Goal: Navigation & Orientation: Find specific page/section

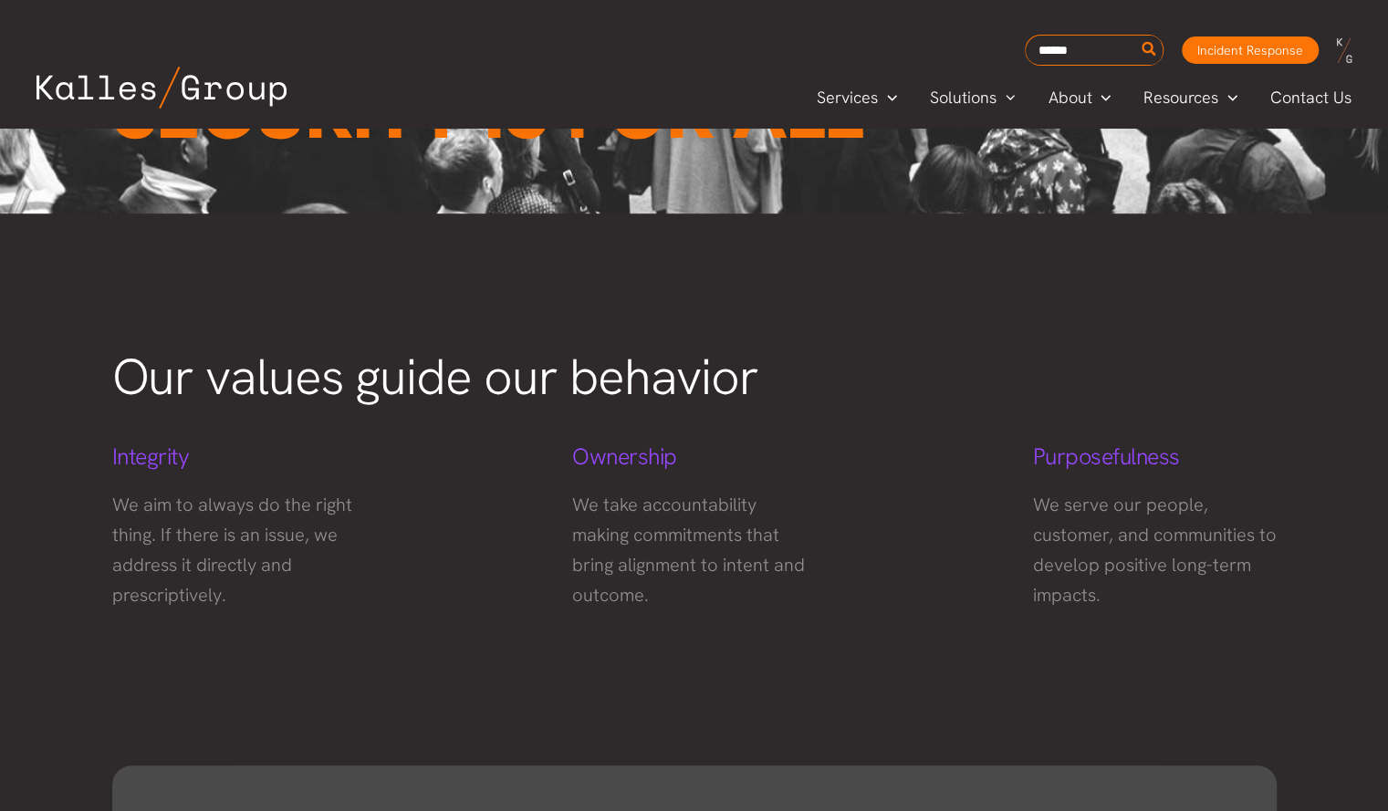
scroll to position [673, 0]
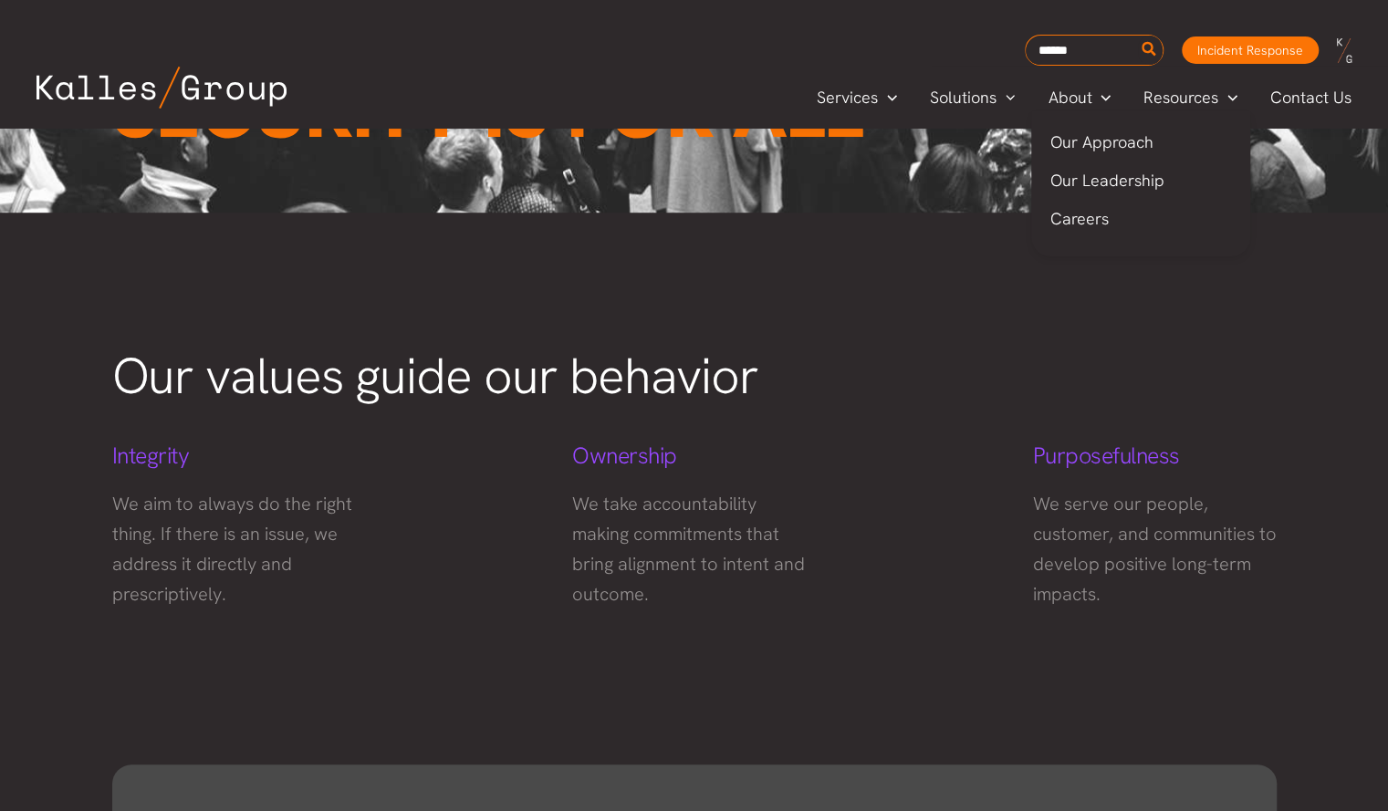
click at [1097, 213] on span "Careers" at bounding box center [1078, 218] width 58 height 21
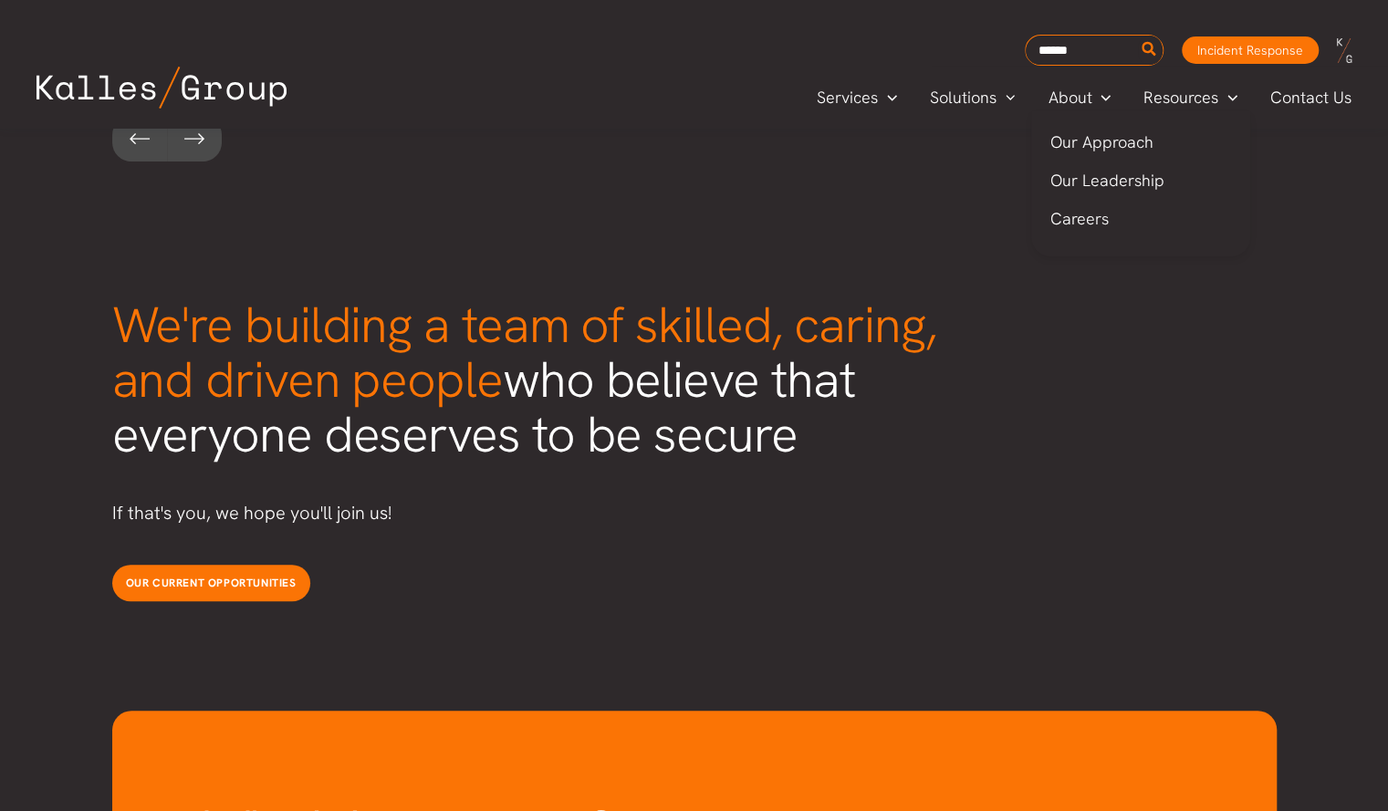
scroll to position [4597, 0]
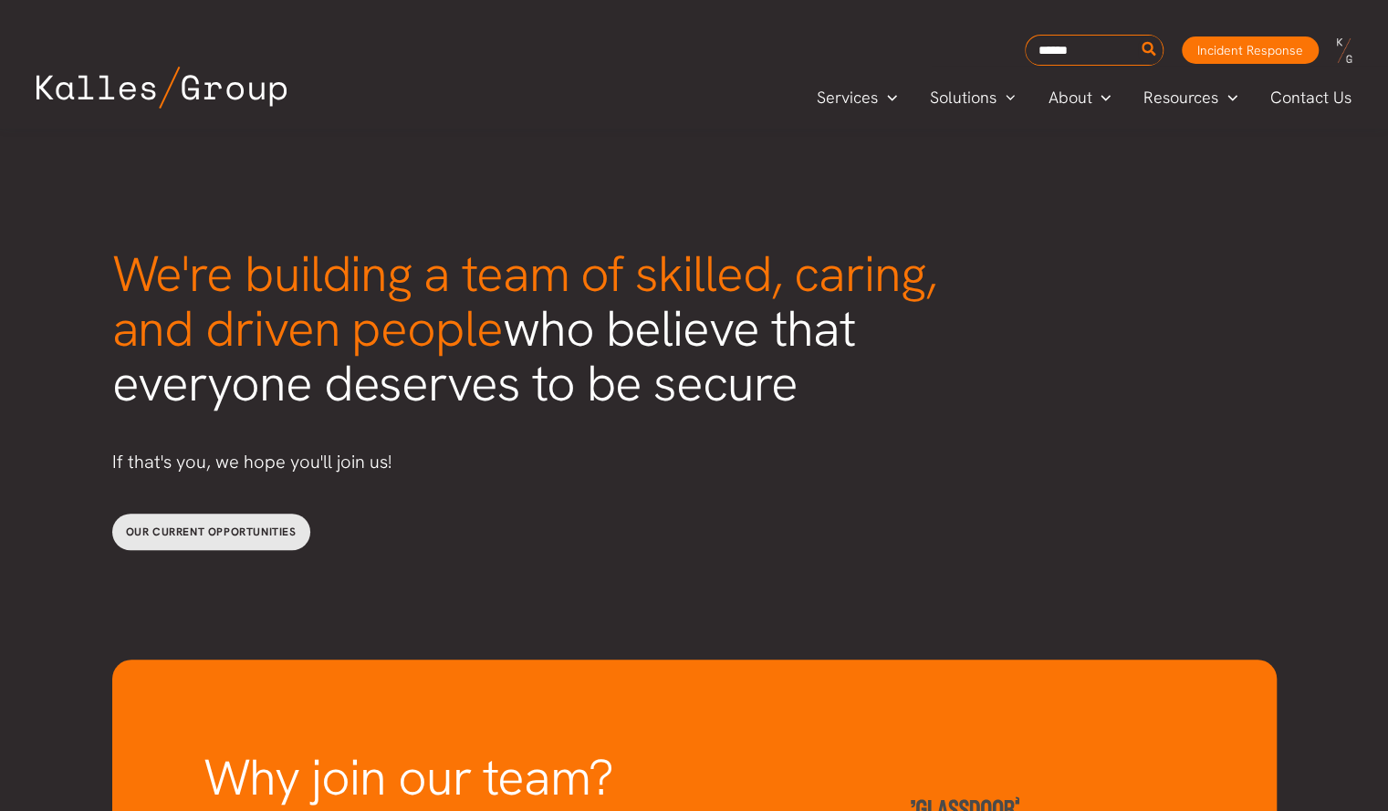
click at [231, 514] on link "Our current opportunities" at bounding box center [211, 532] width 198 height 36
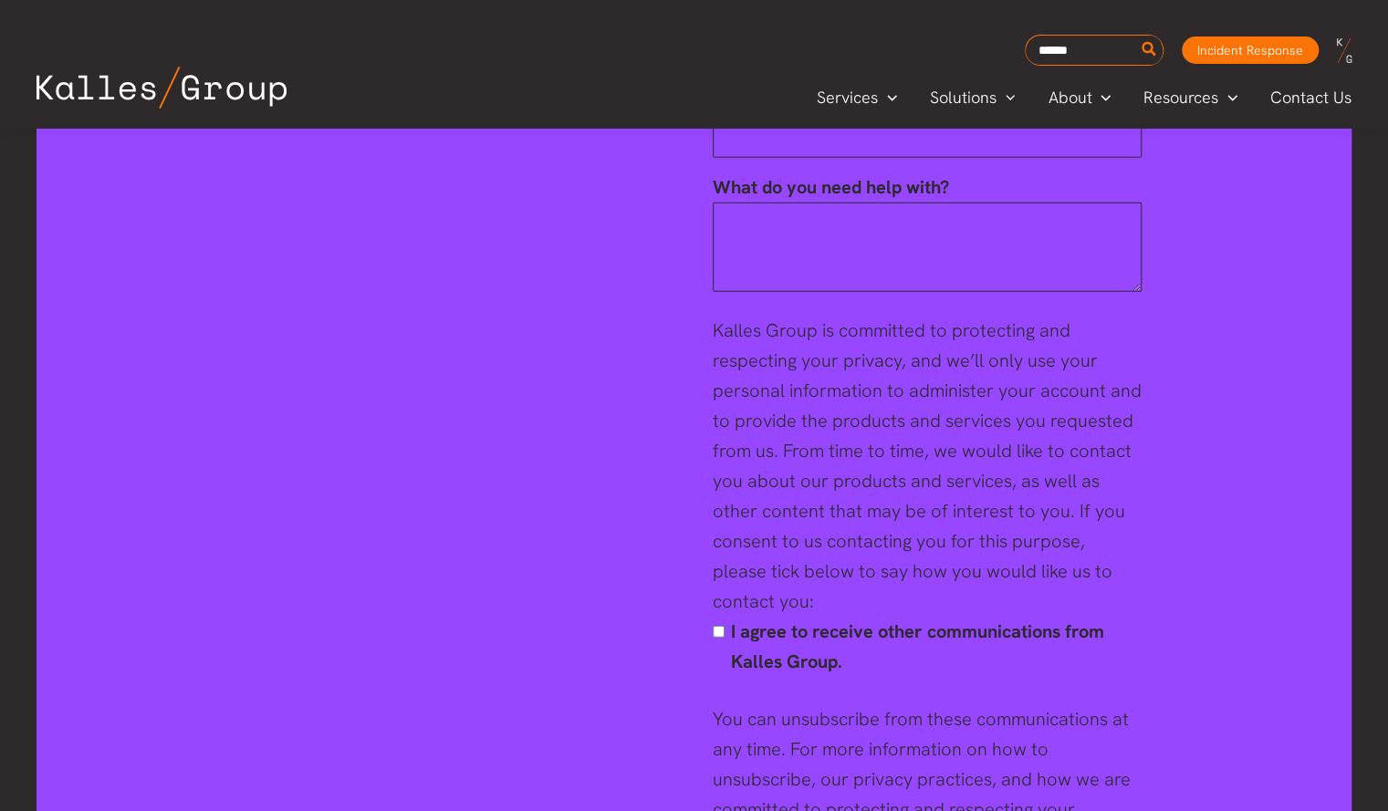
scroll to position [6679, 0]
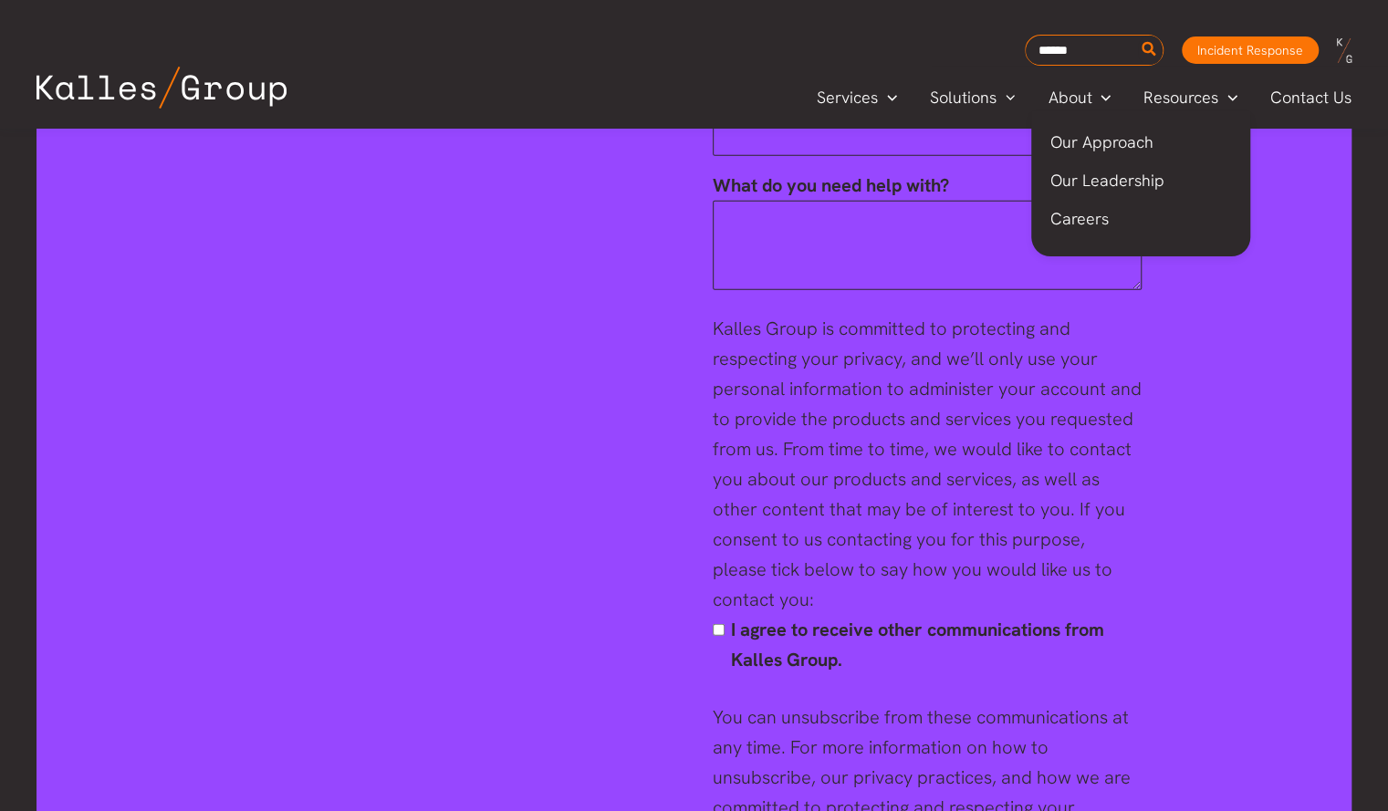
click at [1103, 140] on span "Our Approach" at bounding box center [1100, 141] width 103 height 21
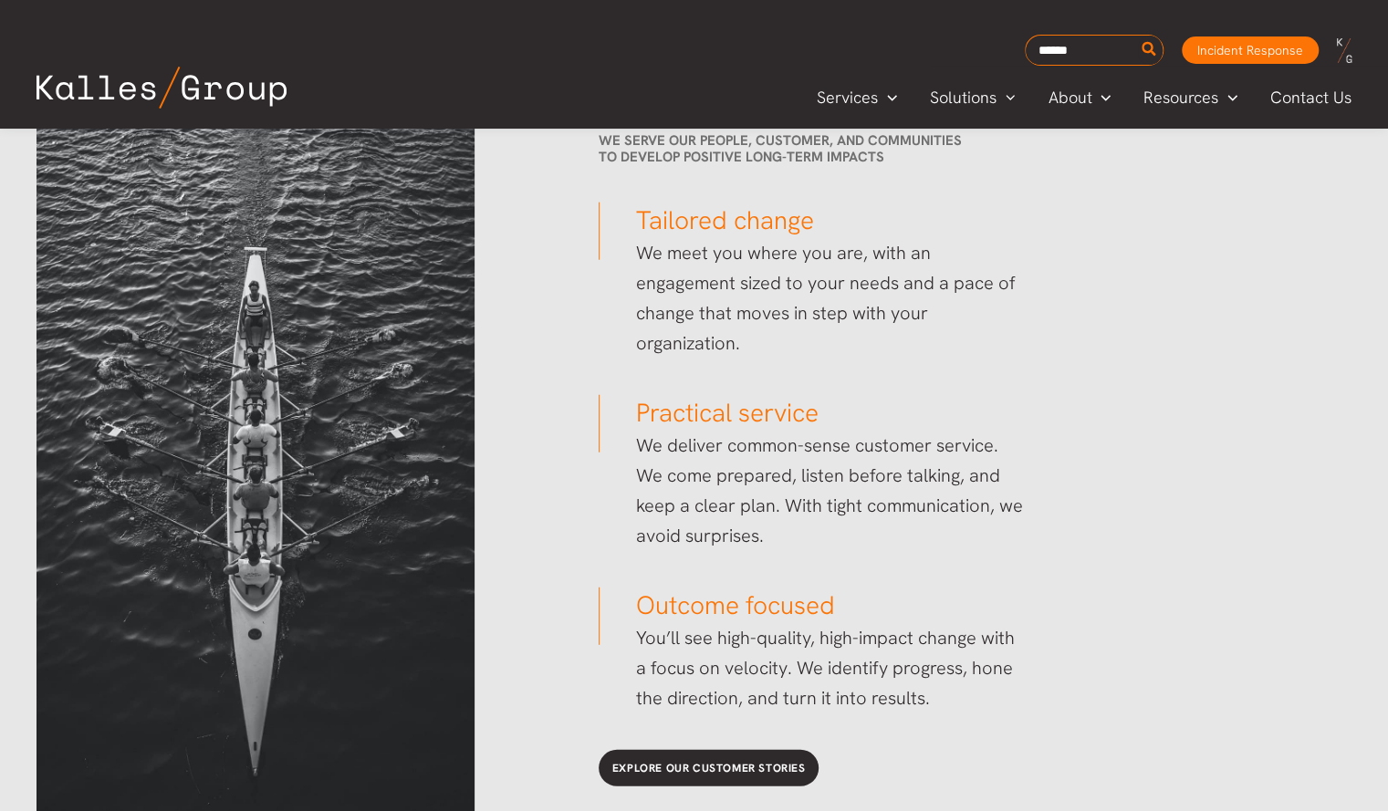
scroll to position [2705, 0]
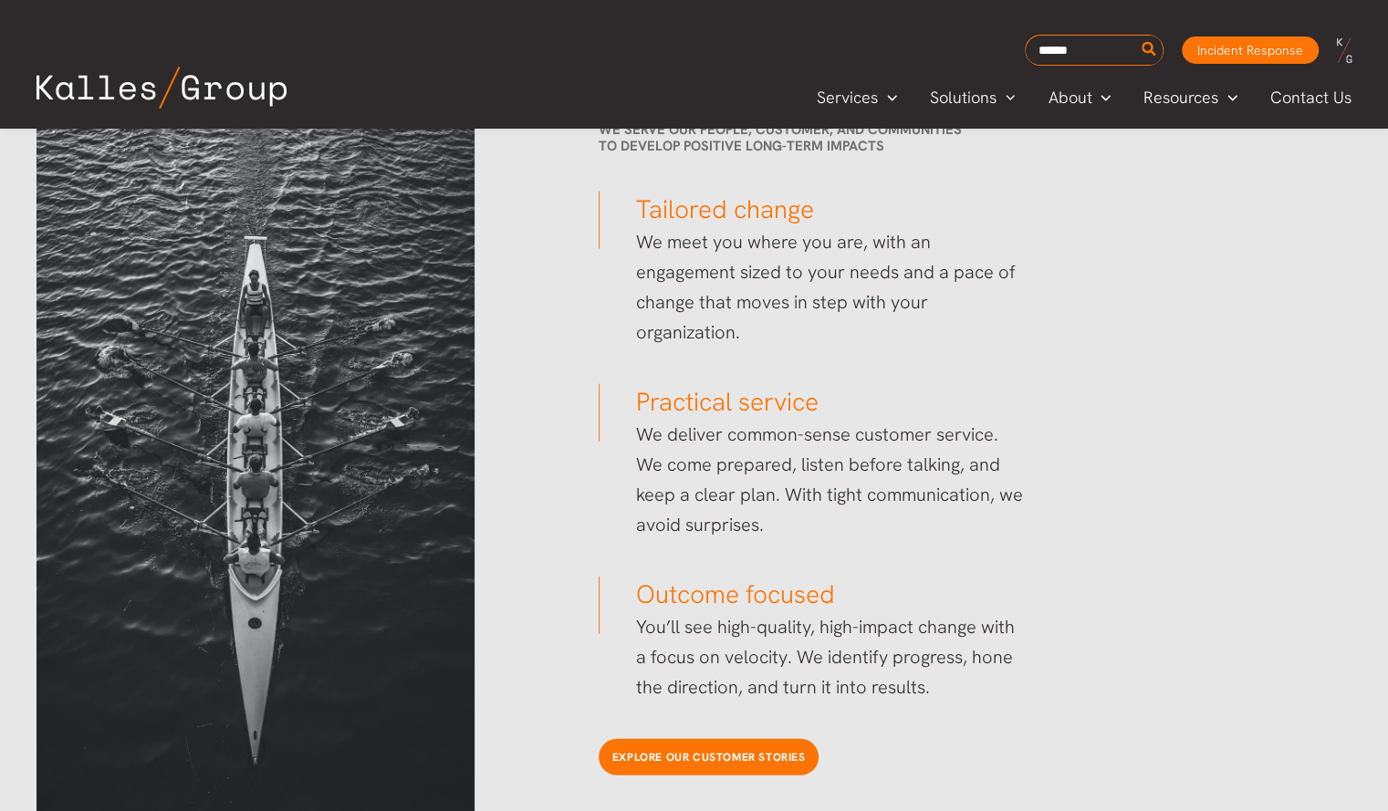
click at [761, 759] on span "Explore our customer stories" at bounding box center [708, 757] width 193 height 15
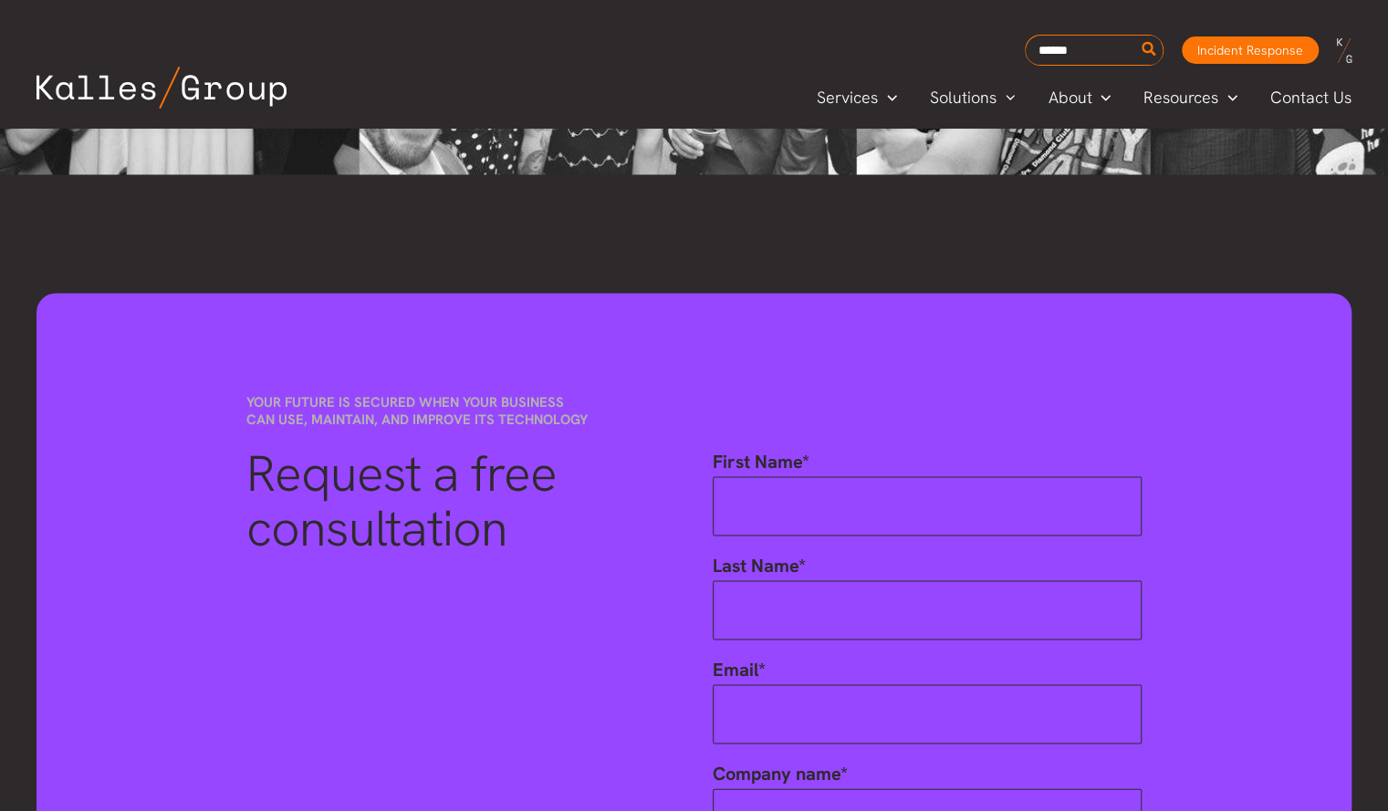
scroll to position [5869, 0]
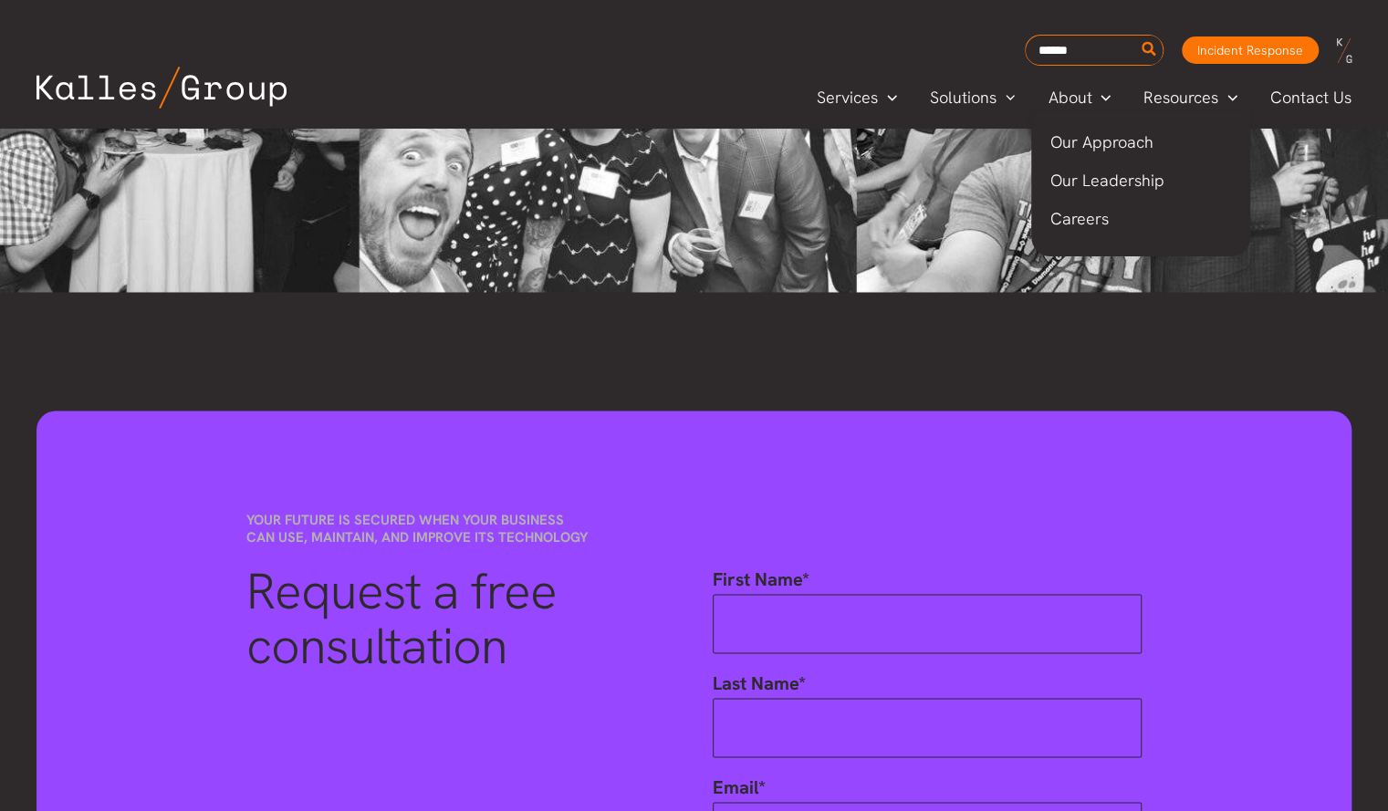
click at [1087, 96] on span "About" at bounding box center [1069, 97] width 44 height 27
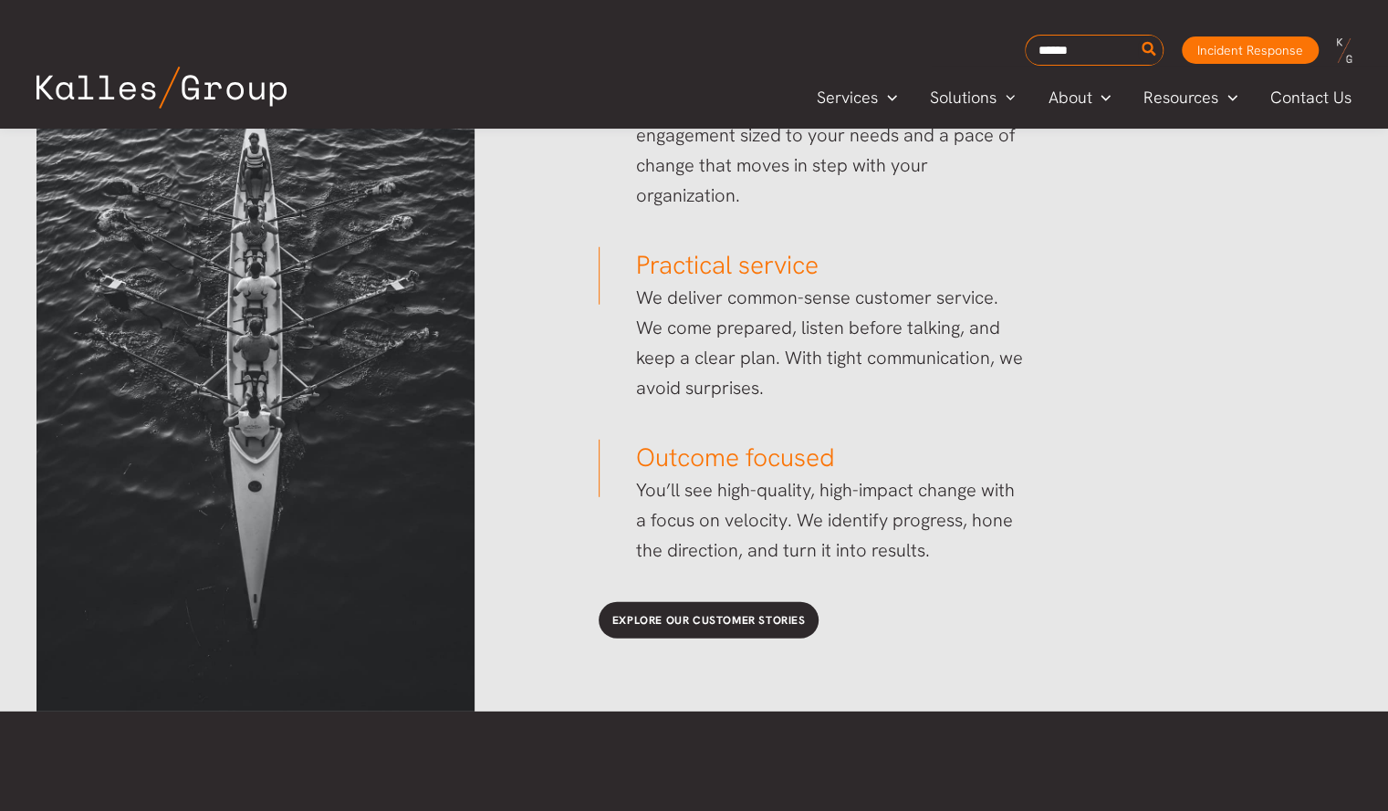
scroll to position [2875, 0]
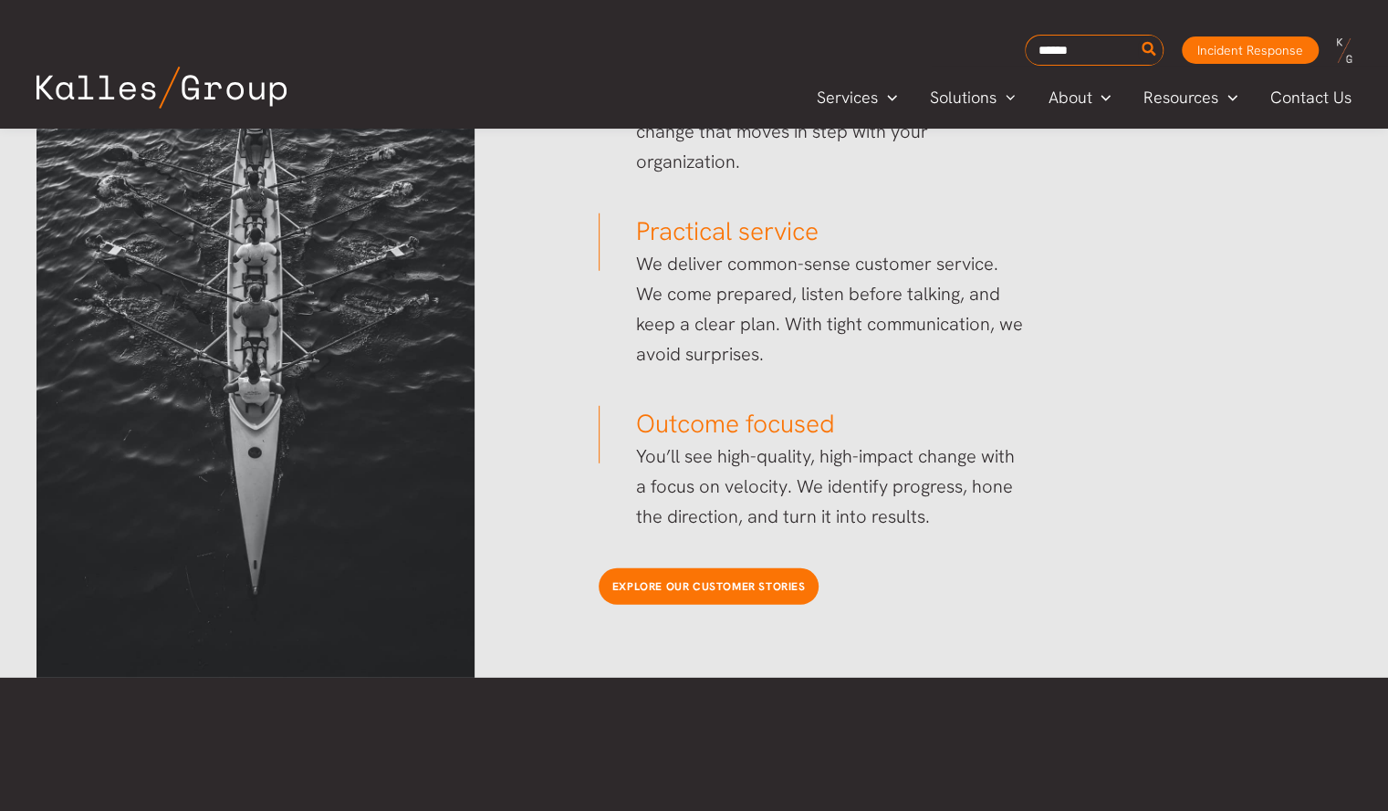
click at [711, 583] on span "Explore our customer stories" at bounding box center [708, 586] width 193 height 15
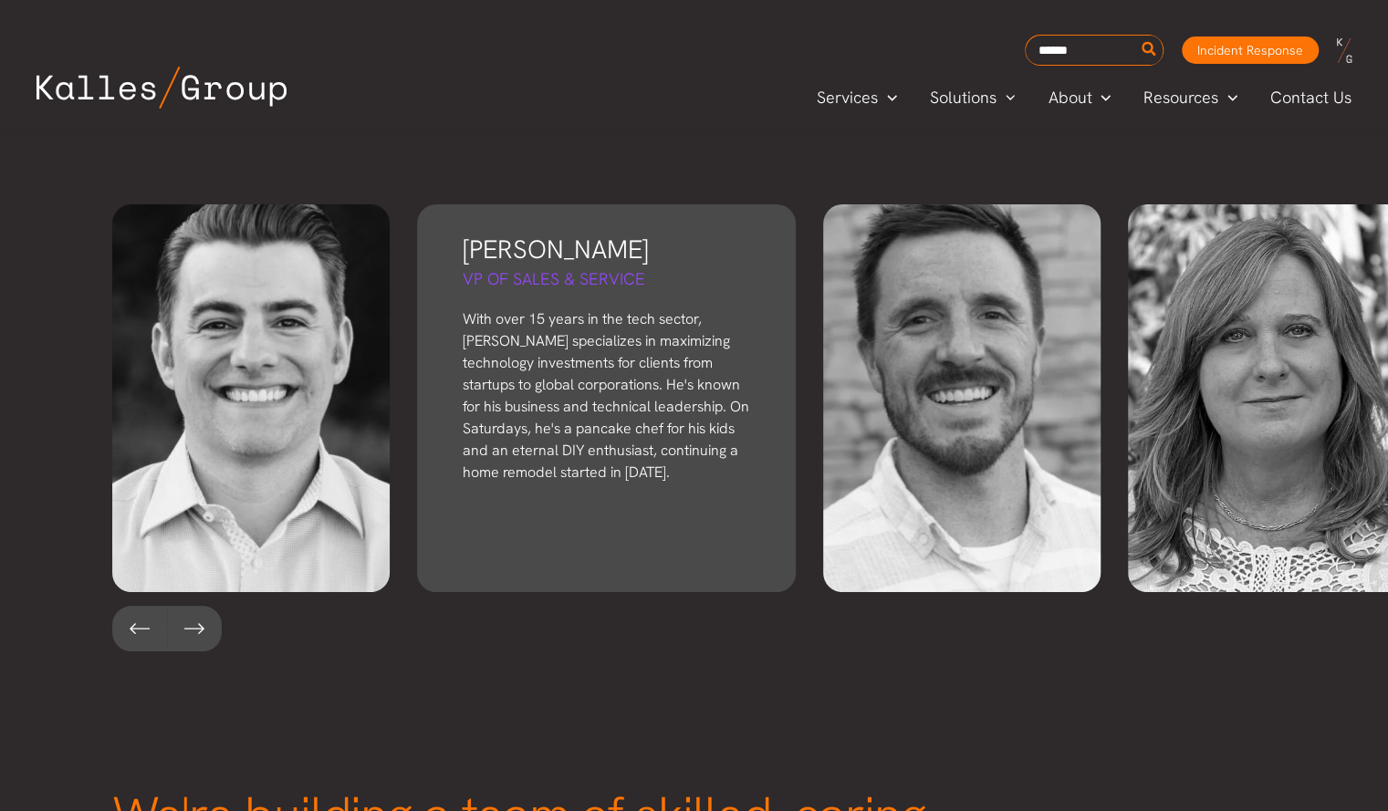
scroll to position [4057, 0]
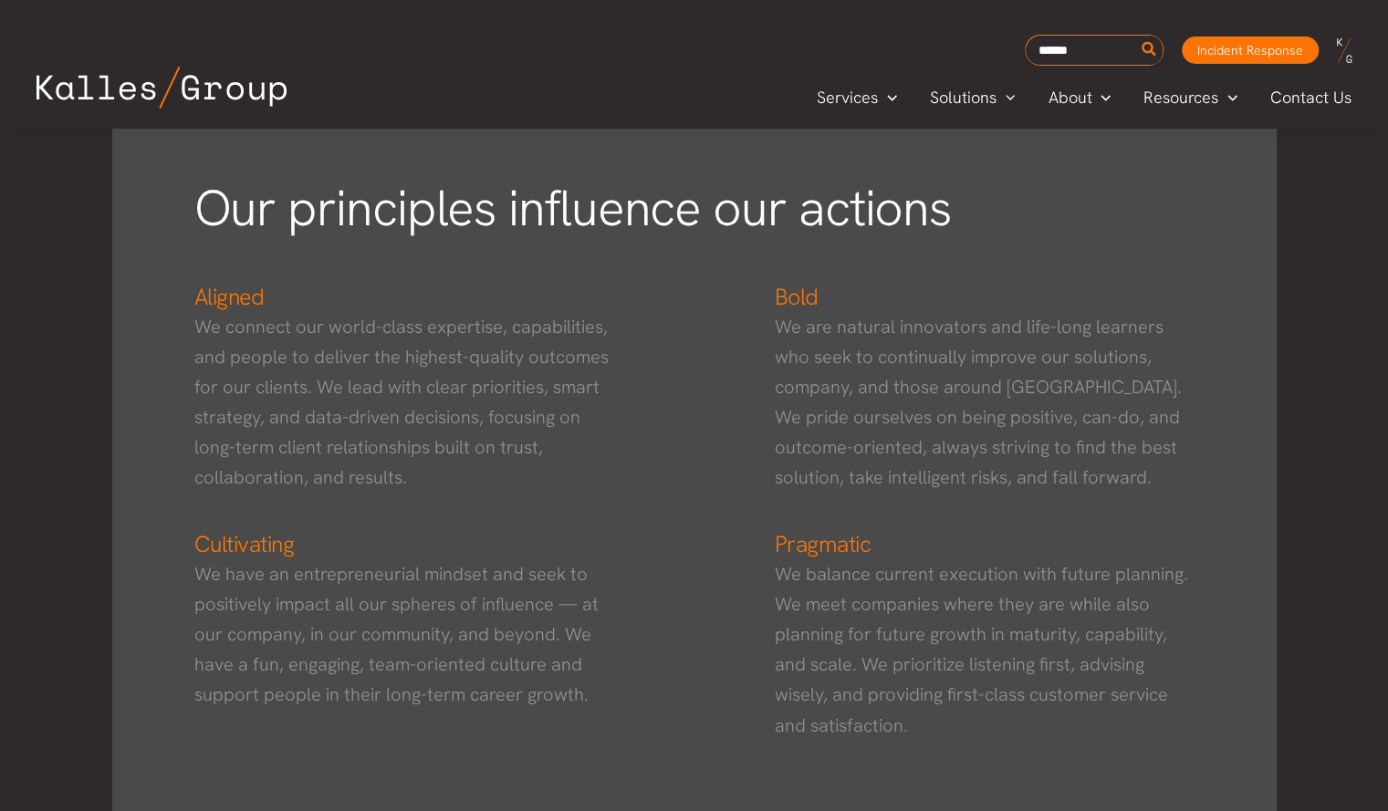
scroll to position [1365, 0]
